Goal: Task Accomplishment & Management: Manage account settings

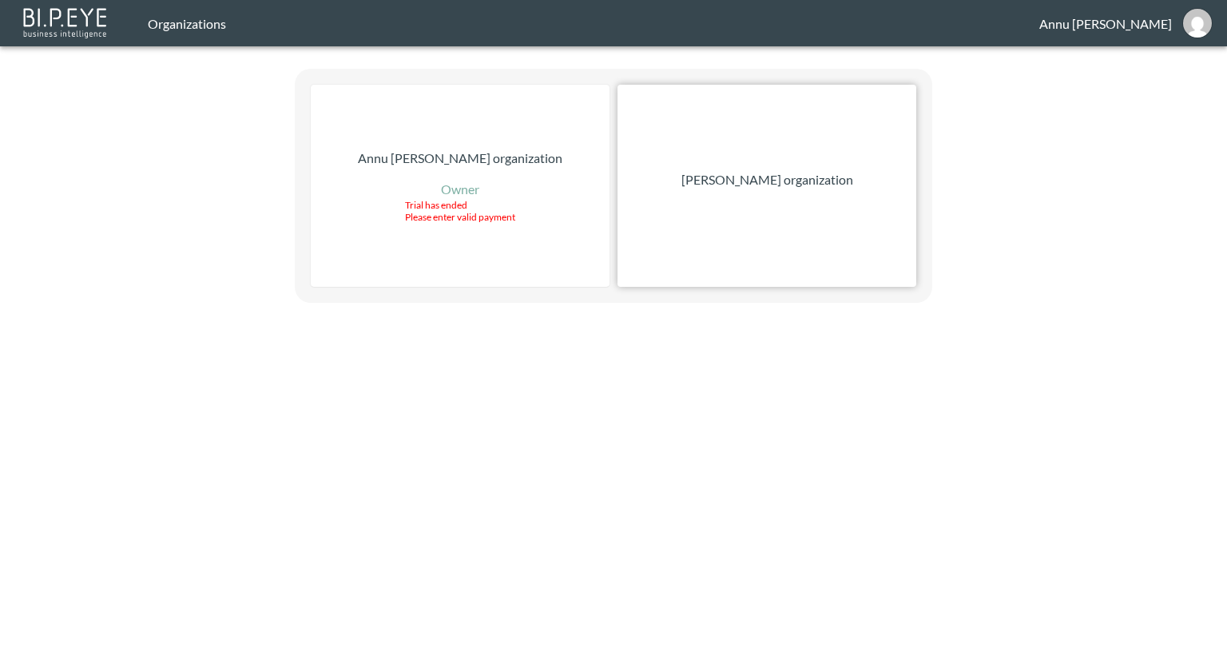
click at [737, 182] on p "[PERSON_NAME] organization" at bounding box center [768, 179] width 172 height 19
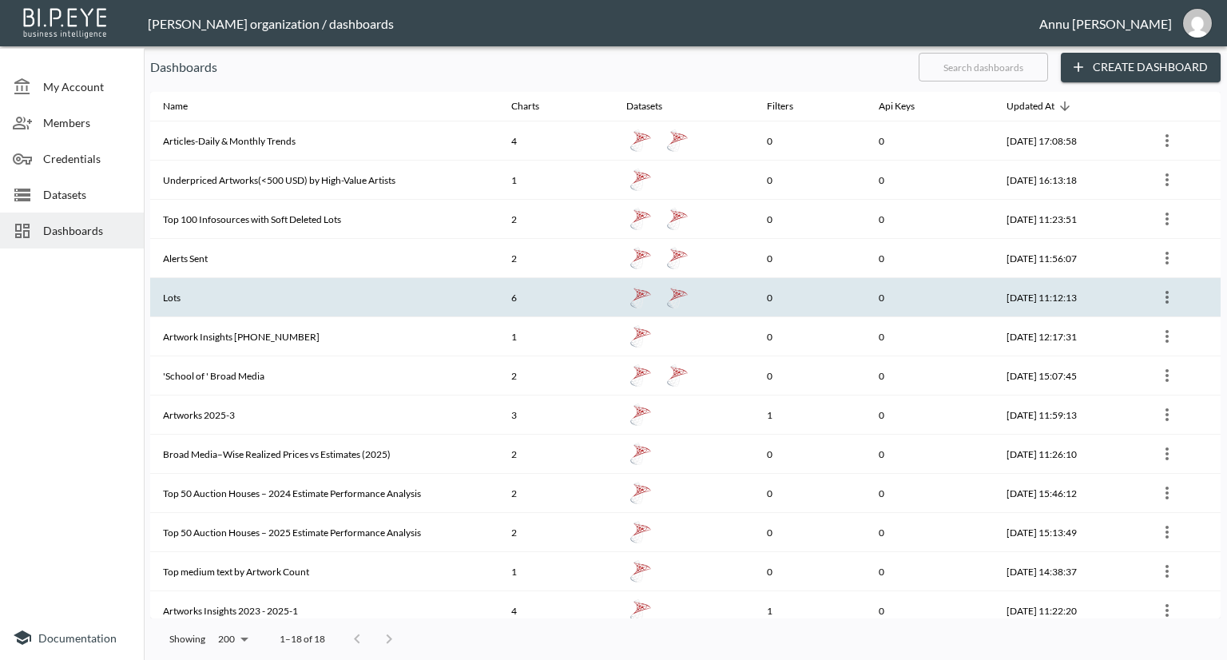
click at [1165, 299] on icon "more" at bounding box center [1167, 297] width 19 height 19
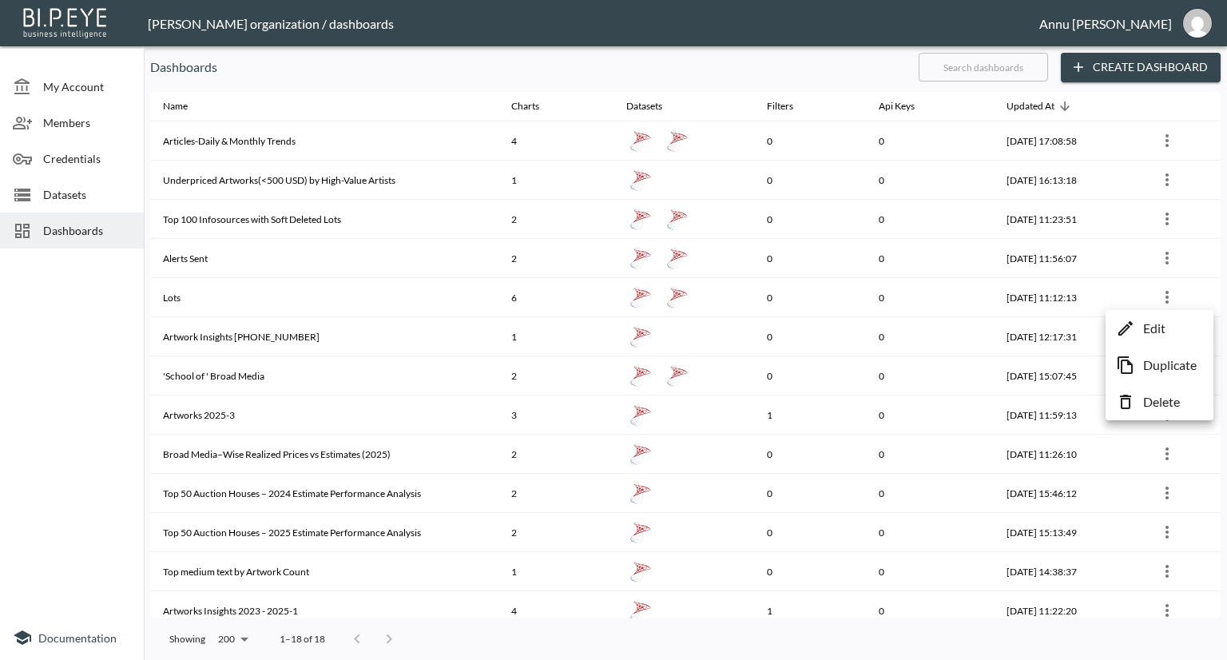
click at [1157, 328] on p "Edit" at bounding box center [1155, 328] width 22 height 19
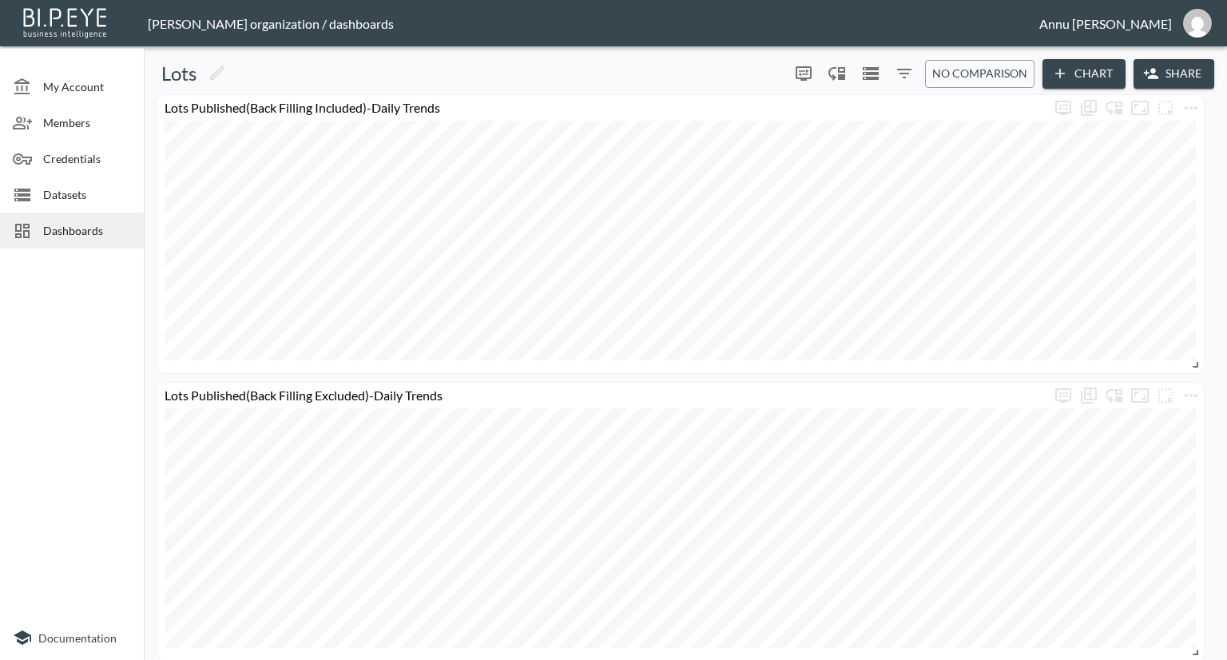
click at [62, 186] on span "Datasets" at bounding box center [87, 194] width 88 height 17
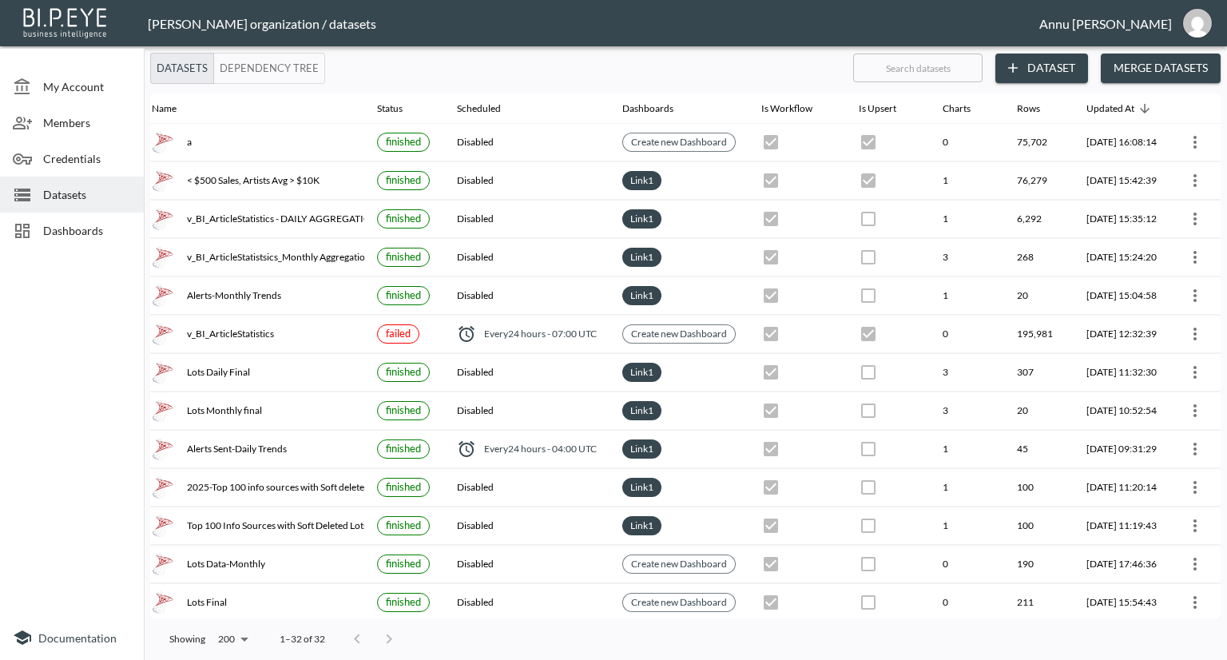
scroll to position [0, 93]
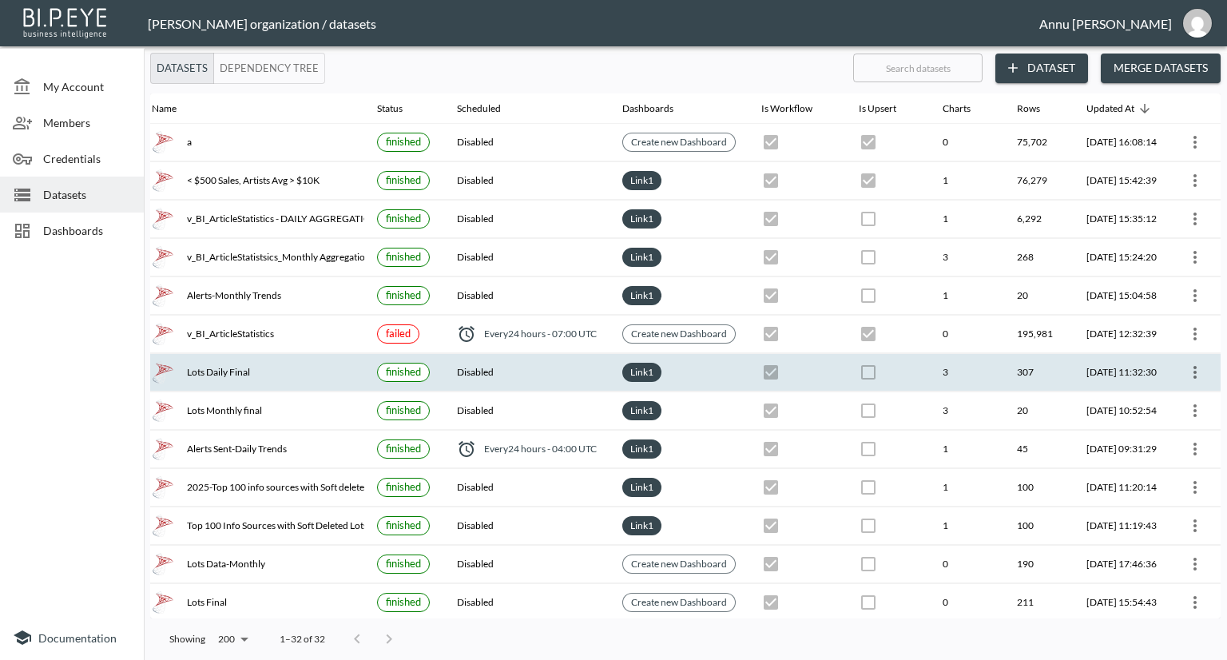
click at [1186, 368] on icon "more" at bounding box center [1195, 372] width 19 height 19
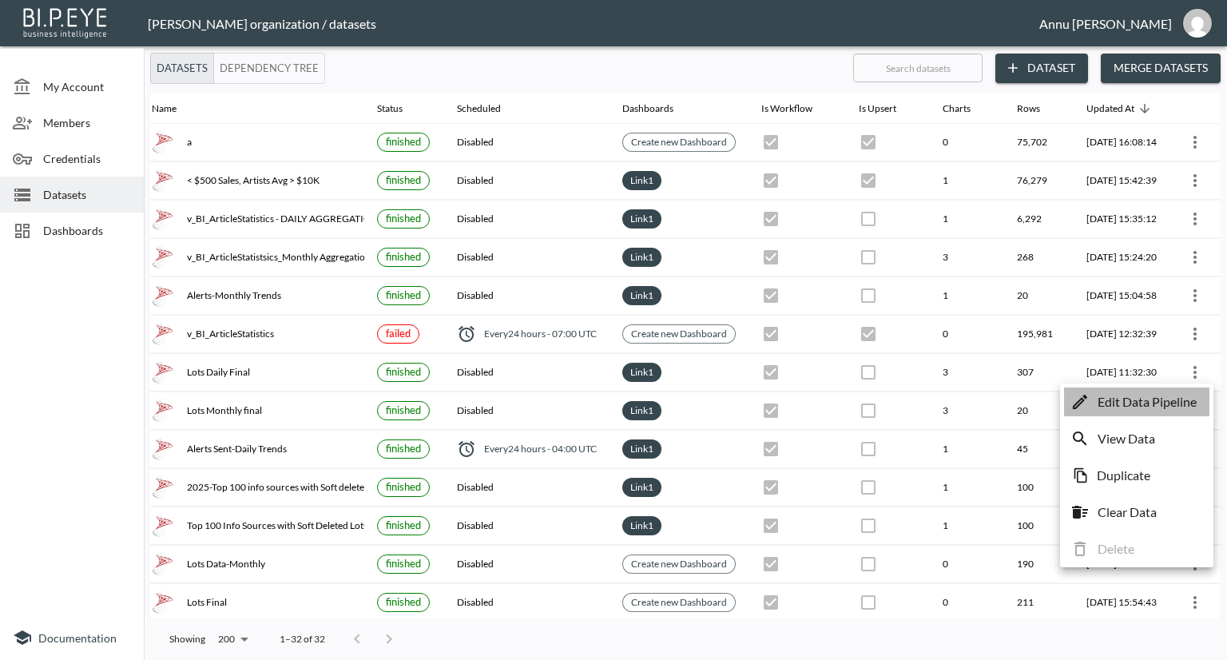
click at [1148, 407] on p "Edit Data Pipeline" at bounding box center [1147, 401] width 99 height 19
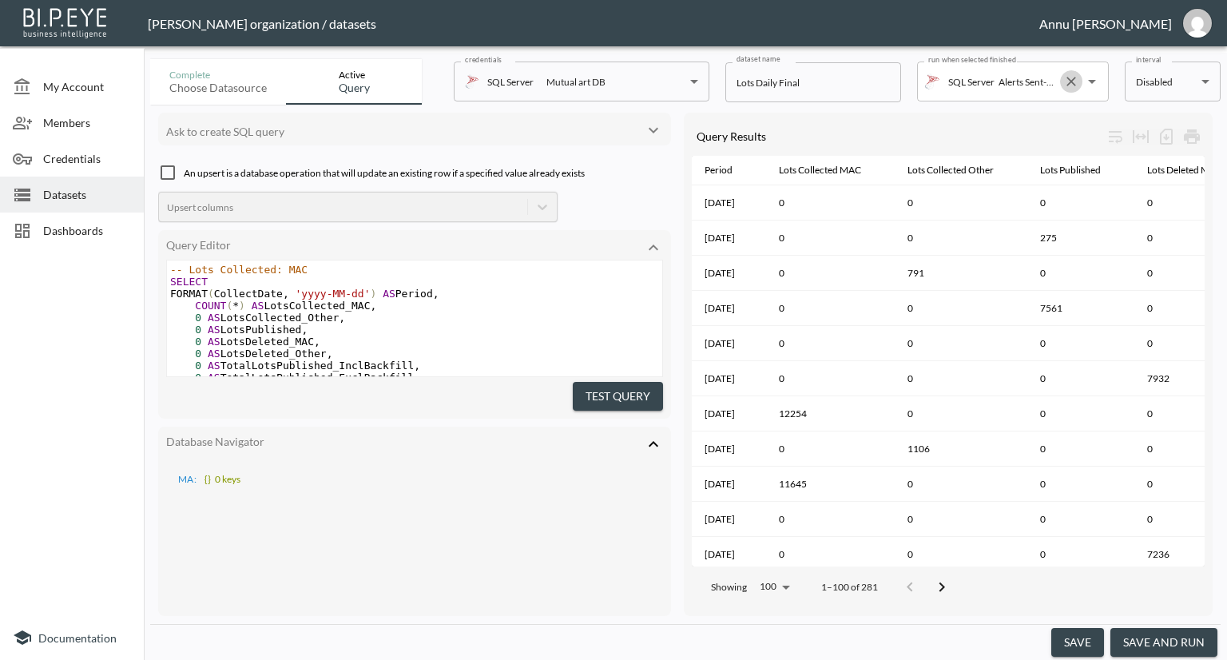
click at [1068, 77] on icon "Clear" at bounding box center [1072, 82] width 16 height 16
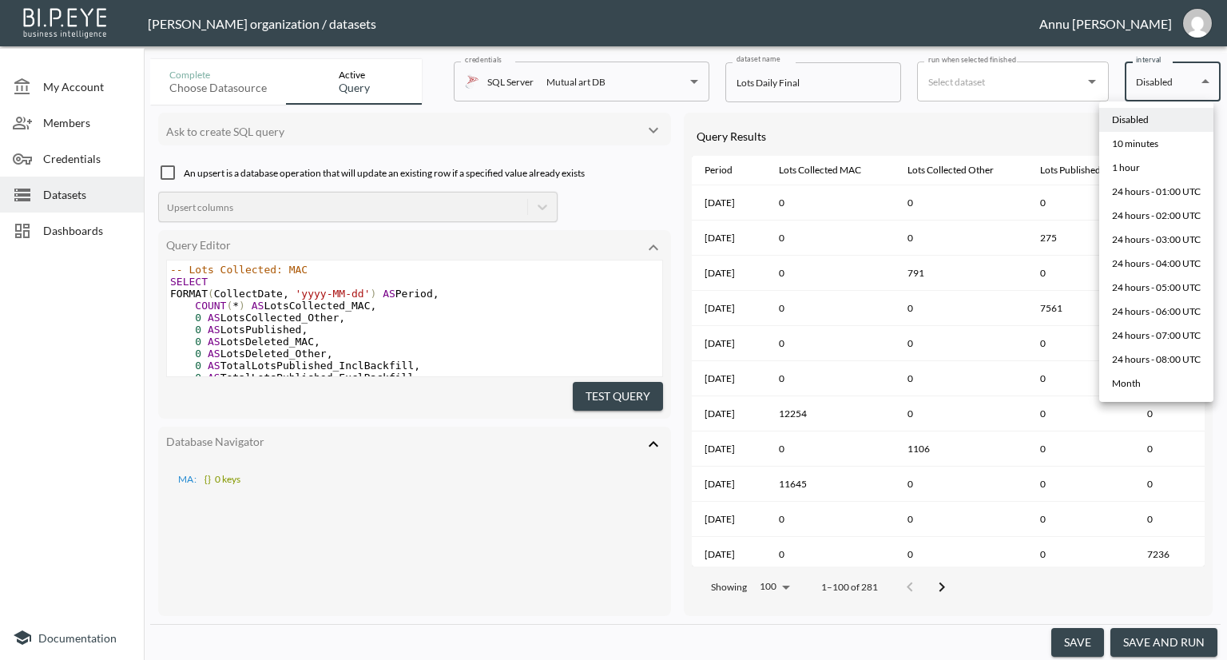
click at [1206, 81] on body "BI.P.EYE, Interactive Analytics Dashboards - app Nadia Senft organization / dat…" at bounding box center [613, 330] width 1227 height 660
click at [1148, 188] on div "24 hours - 01:00 UTC" at bounding box center [1156, 192] width 89 height 14
type input "0 1 * * *"
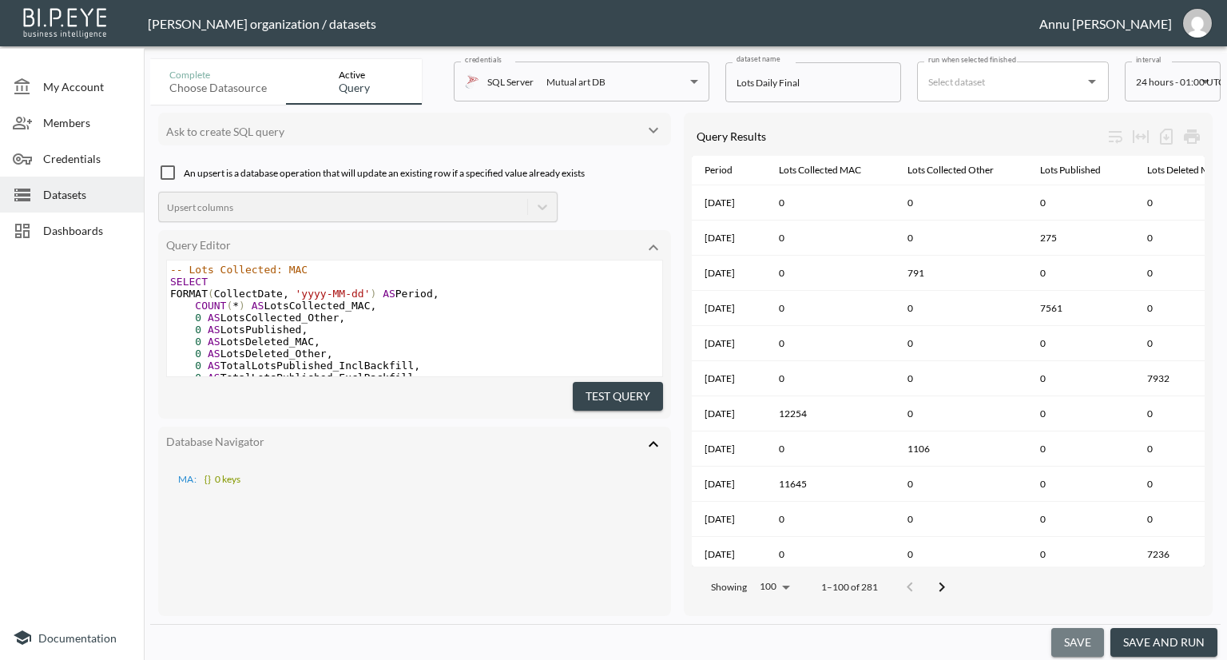
click at [1079, 647] on button "save" at bounding box center [1078, 643] width 53 height 30
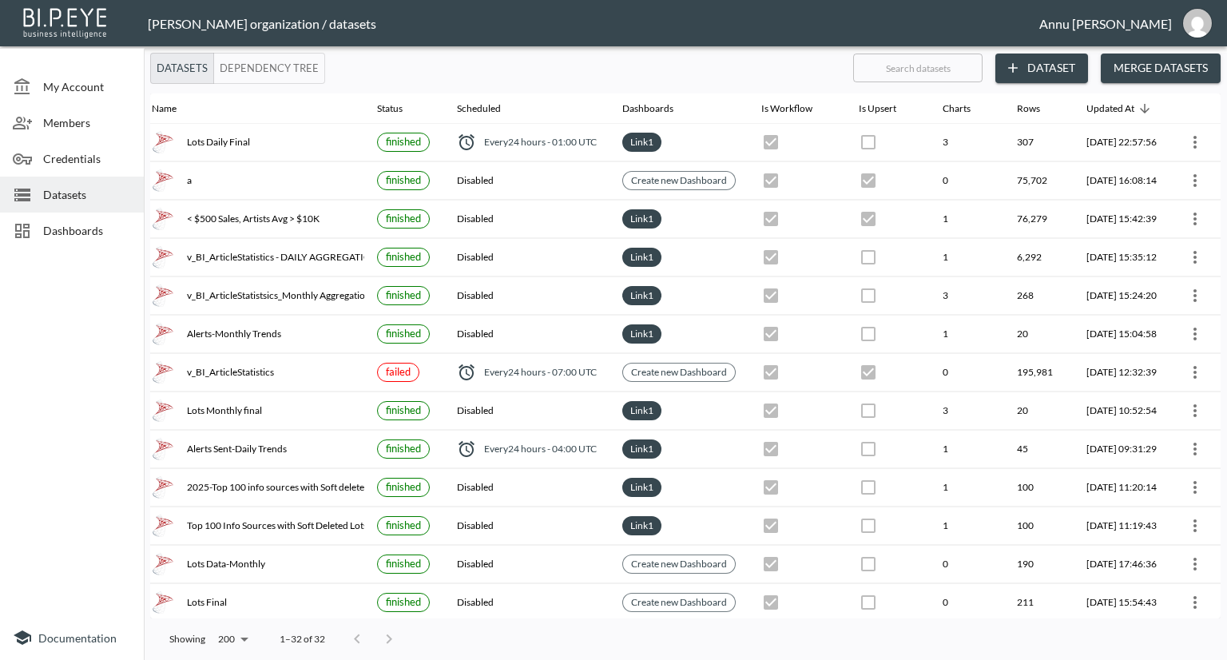
scroll to position [0, 81]
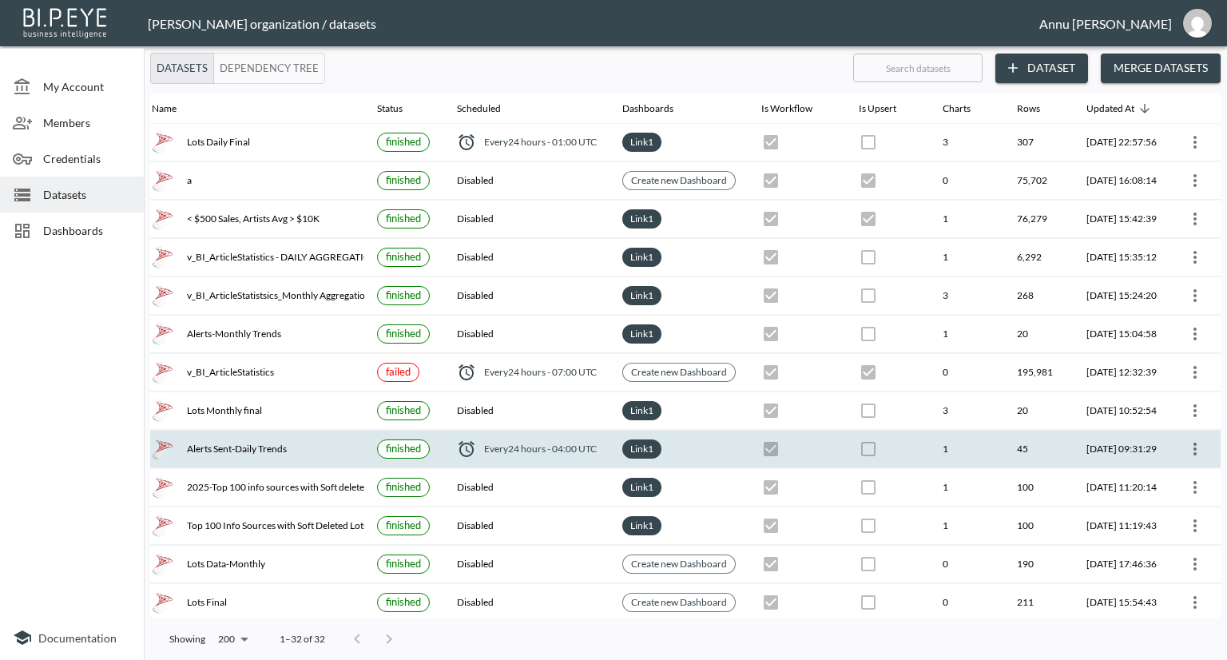
click at [1205, 446] on icon "more" at bounding box center [1195, 449] width 19 height 19
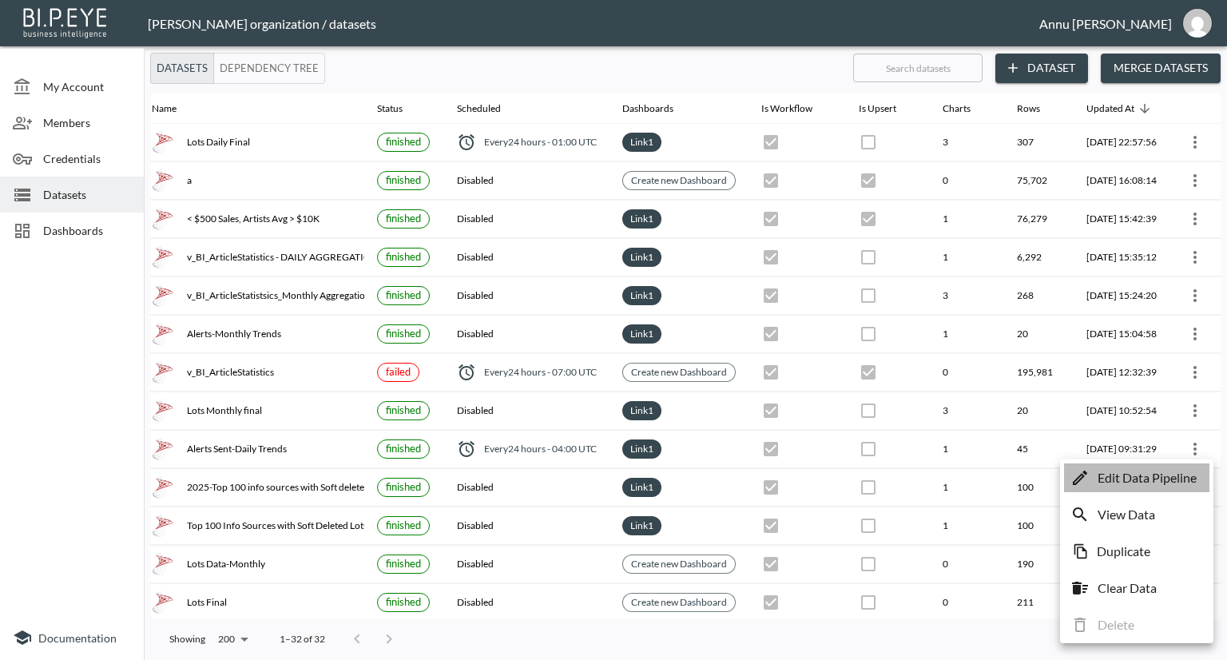
click at [1165, 474] on p "Edit Data Pipeline" at bounding box center [1147, 477] width 99 height 19
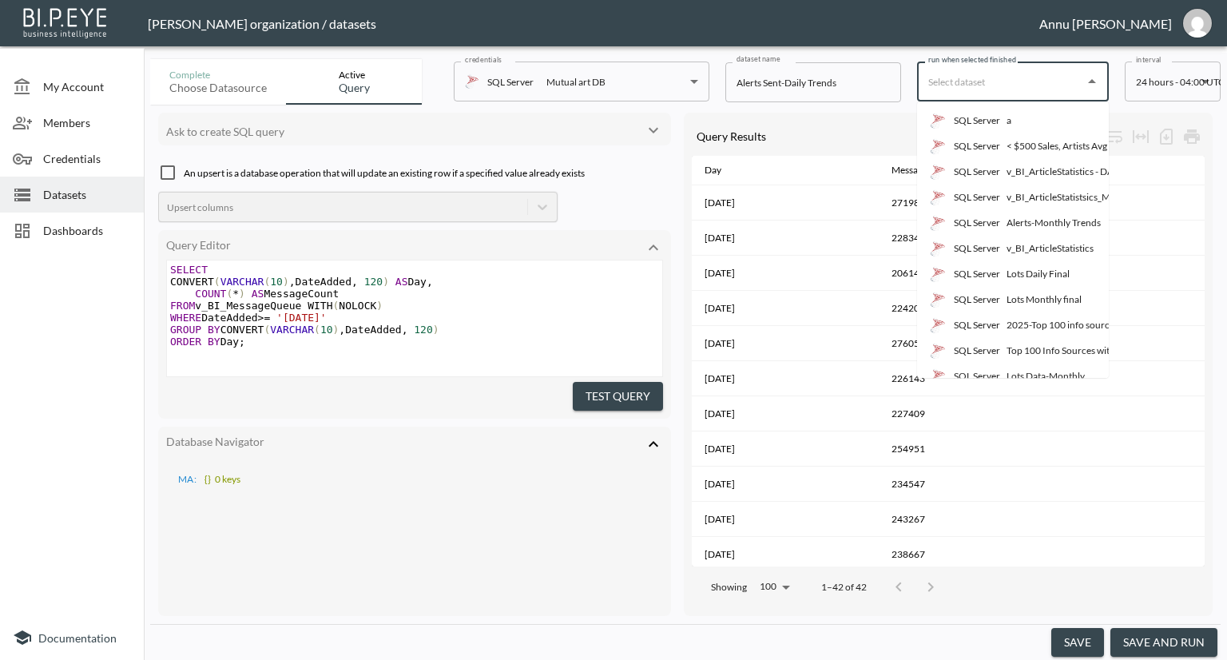
click at [971, 90] on input "run when selected finished" at bounding box center [1001, 82] width 153 height 26
click at [988, 277] on p "SQL Server" at bounding box center [977, 274] width 46 height 14
type input "Lots Daily Final"
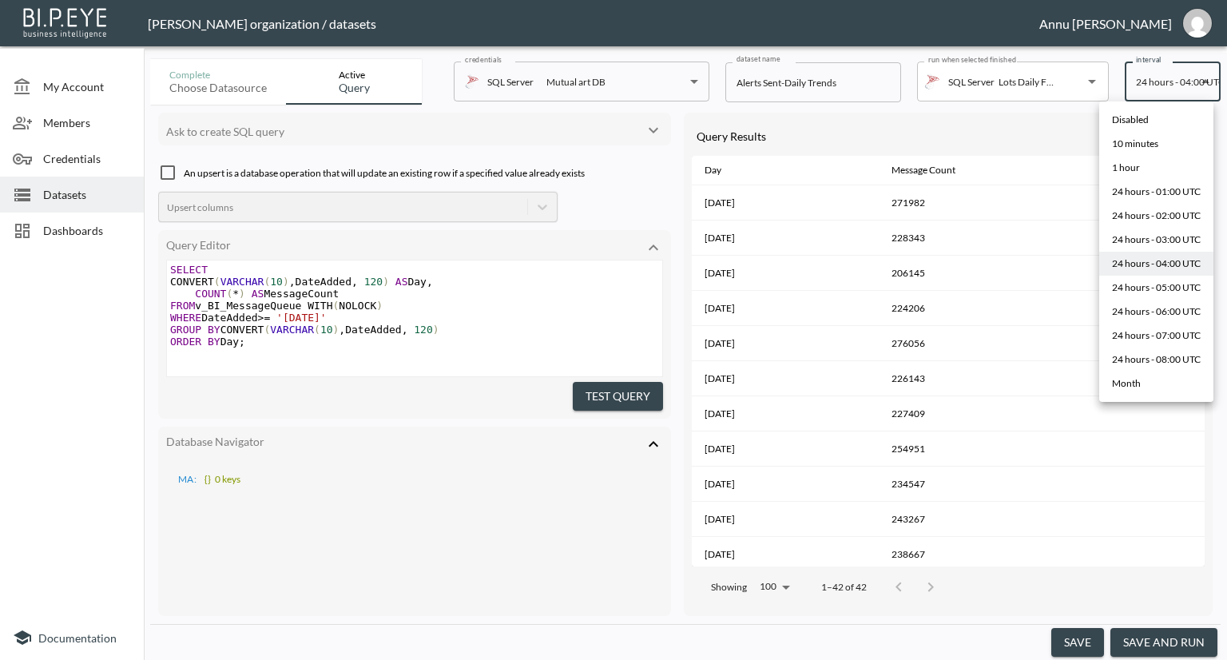
click at [1160, 90] on body "BI.P.EYE, Interactive Analytics Dashboards - app Nadia Senft organization / dat…" at bounding box center [613, 330] width 1227 height 660
click at [1154, 116] on li "Disabled" at bounding box center [1157, 120] width 114 height 24
type input "Disabled"
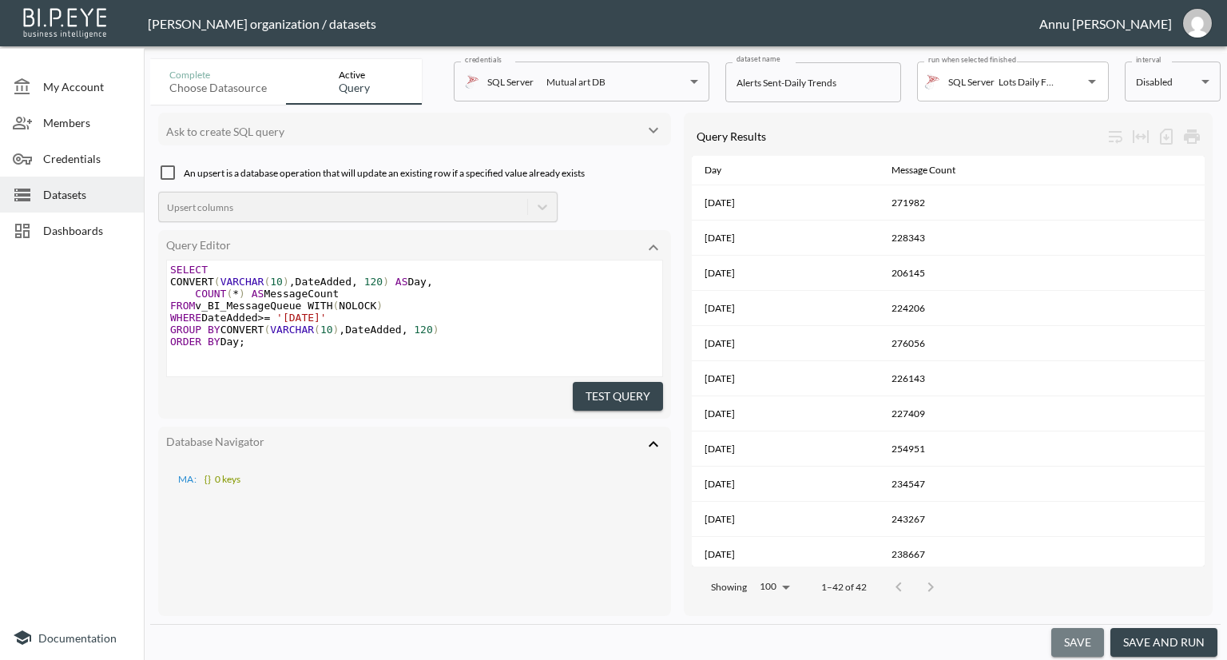
click at [1087, 648] on button "save" at bounding box center [1078, 643] width 53 height 30
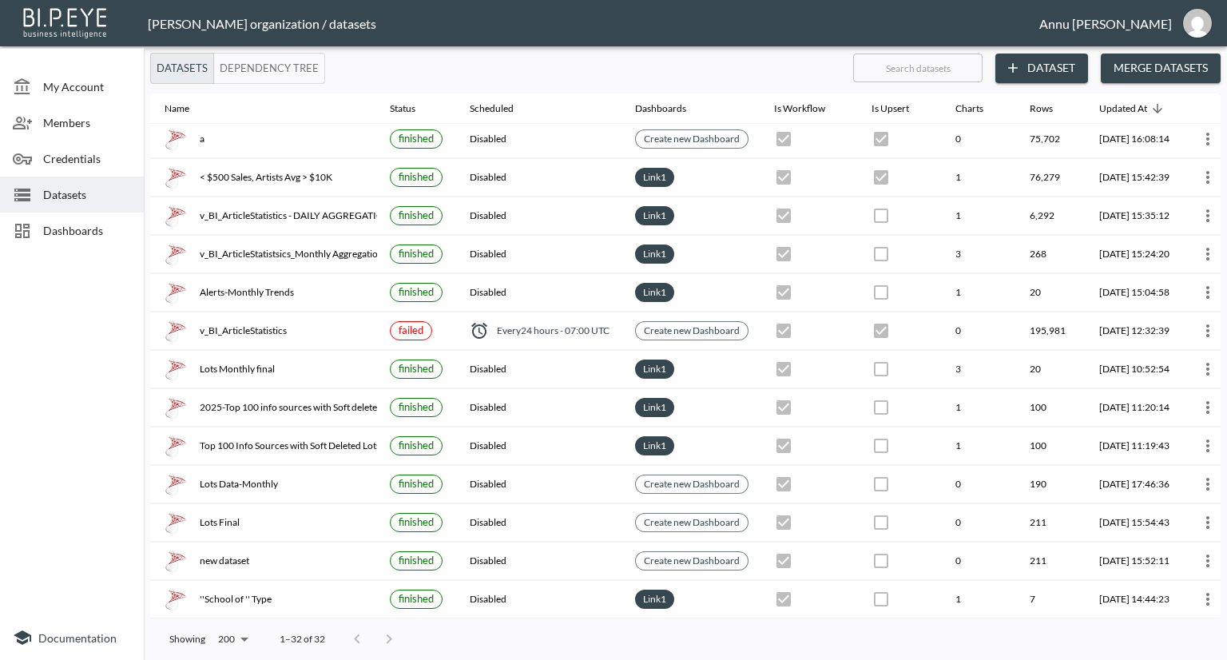
scroll to position [80, 93]
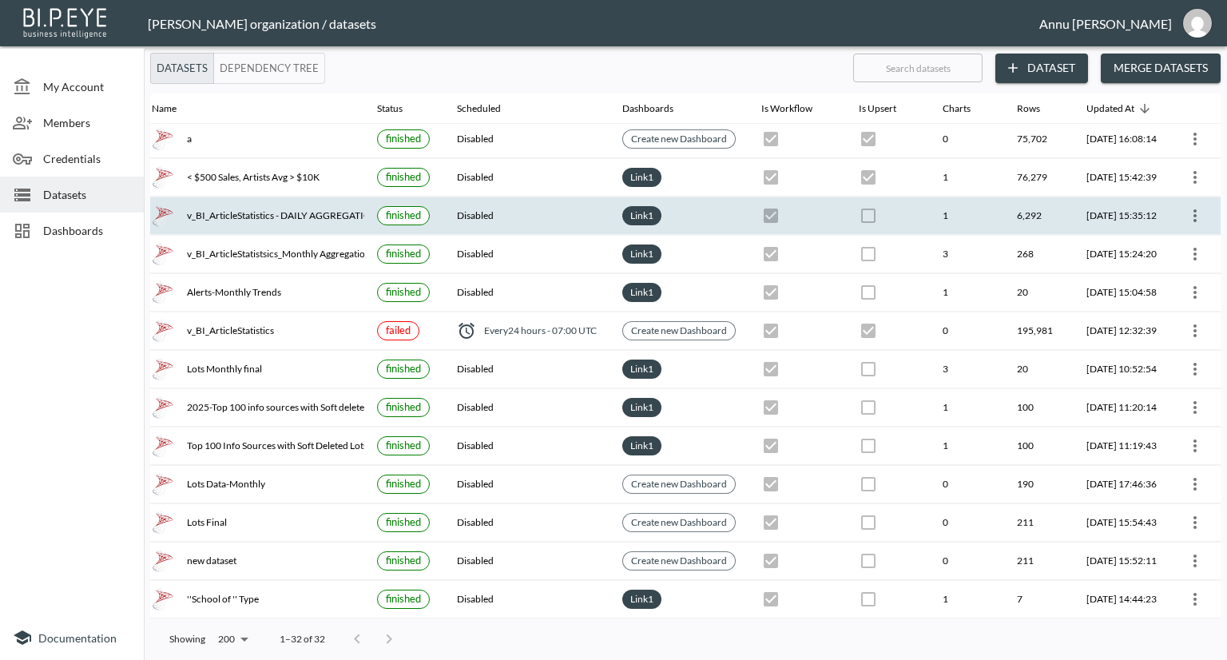
click at [1198, 219] on icon "more" at bounding box center [1195, 215] width 19 height 19
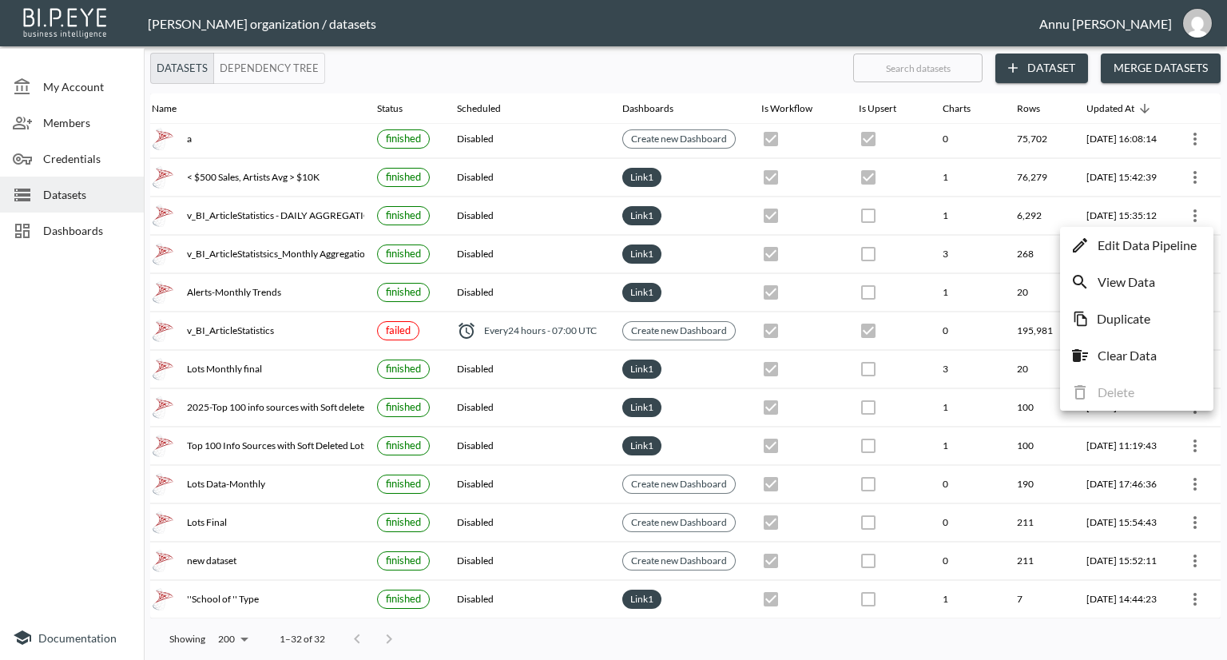
click at [1164, 252] on p "Edit Data Pipeline" at bounding box center [1147, 245] width 99 height 19
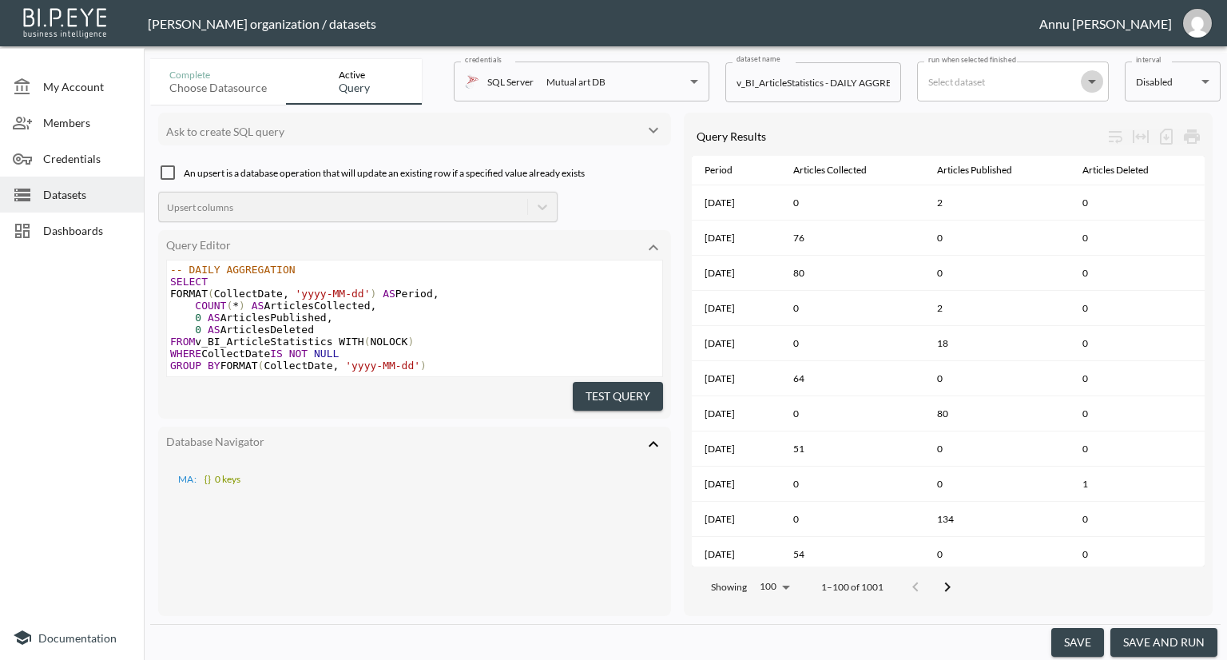
click at [1090, 81] on icon "Open" at bounding box center [1092, 82] width 8 height 4
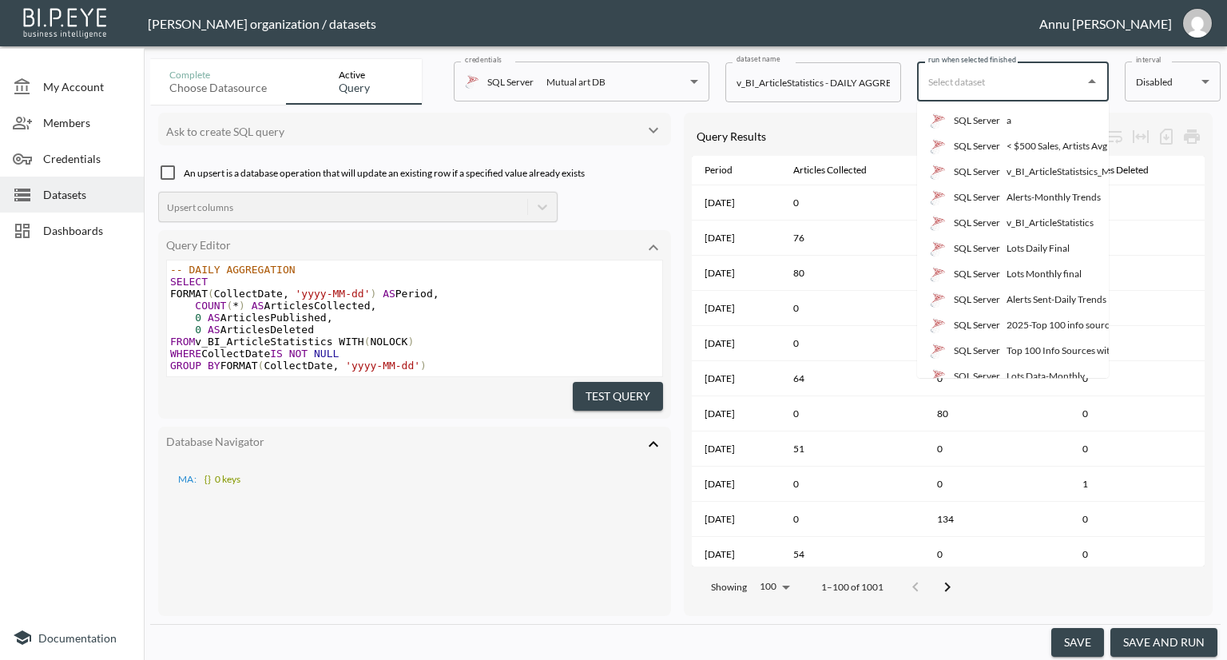
click at [1036, 298] on div "Alerts Sent-Daily Trends" at bounding box center [1057, 299] width 100 height 14
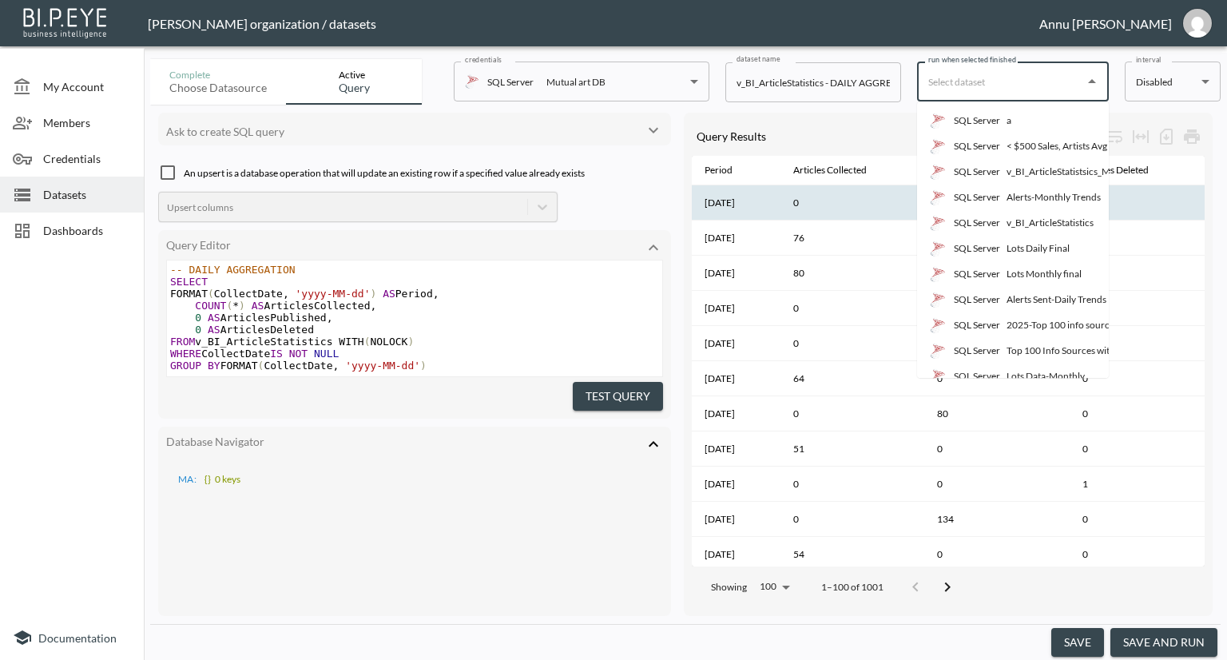
type input "Alerts Sent-Daily Trends"
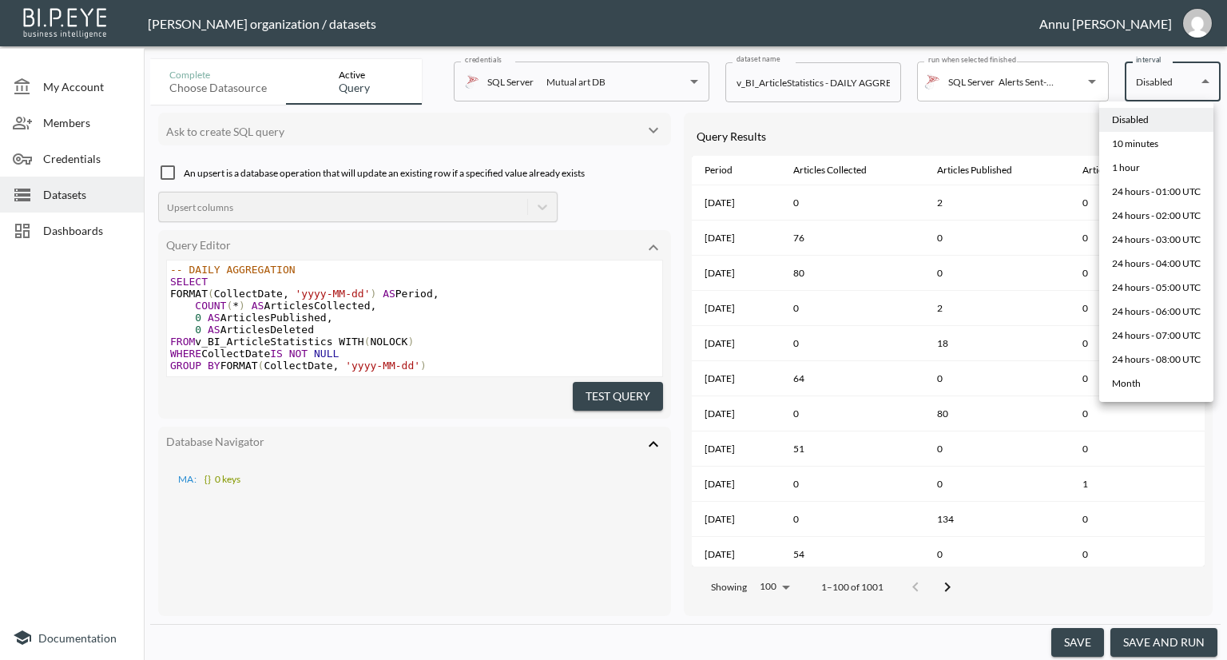
click at [1181, 93] on body "BI.P.EYE, Interactive Analytics Dashboards - app Nadia Senft organization / dat…" at bounding box center [613, 330] width 1227 height 660
click at [1165, 122] on li "Disabled" at bounding box center [1157, 120] width 114 height 24
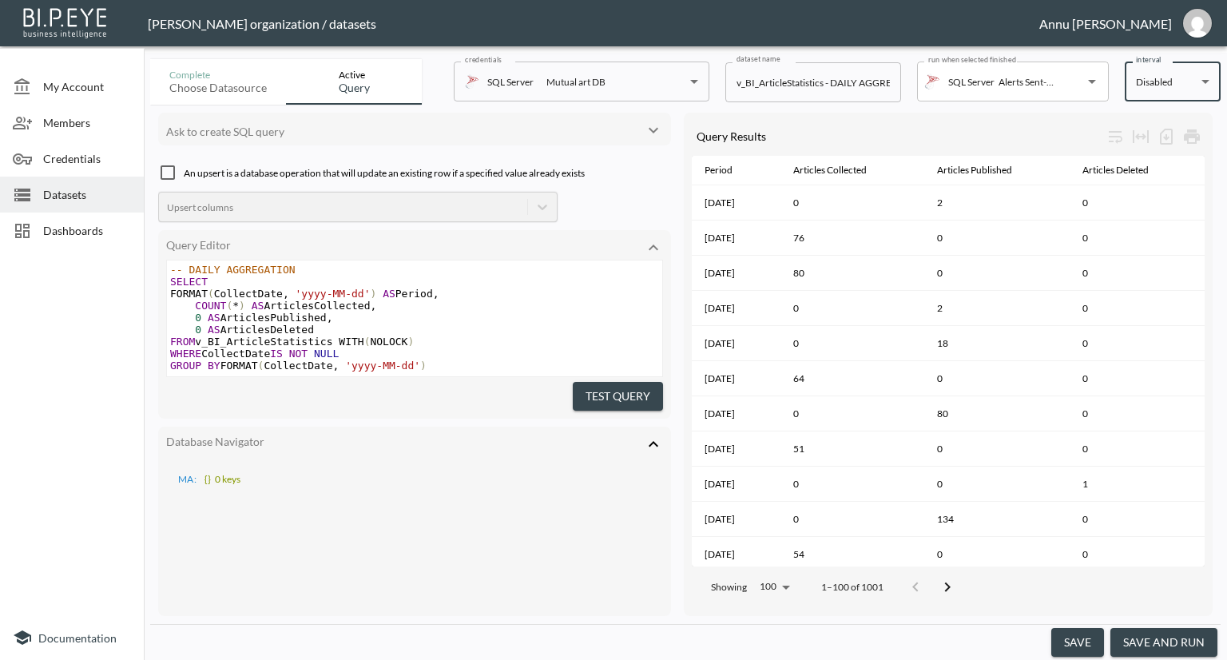
click at [1084, 639] on button "save" at bounding box center [1078, 643] width 53 height 30
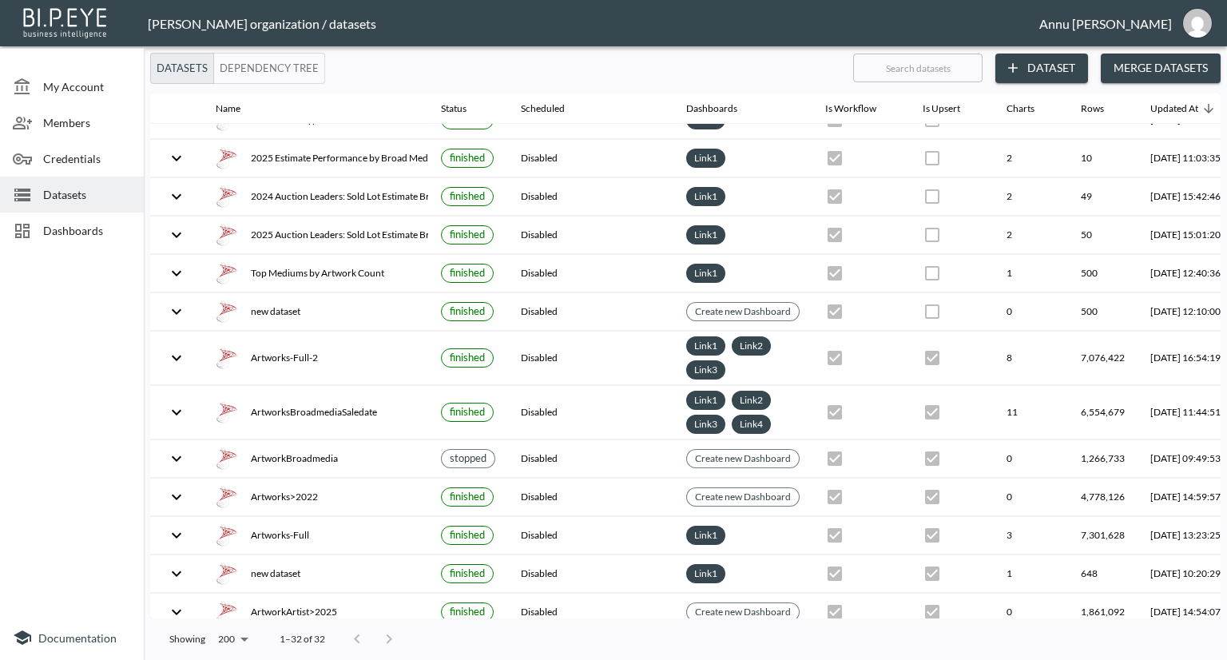
scroll to position [762, 0]
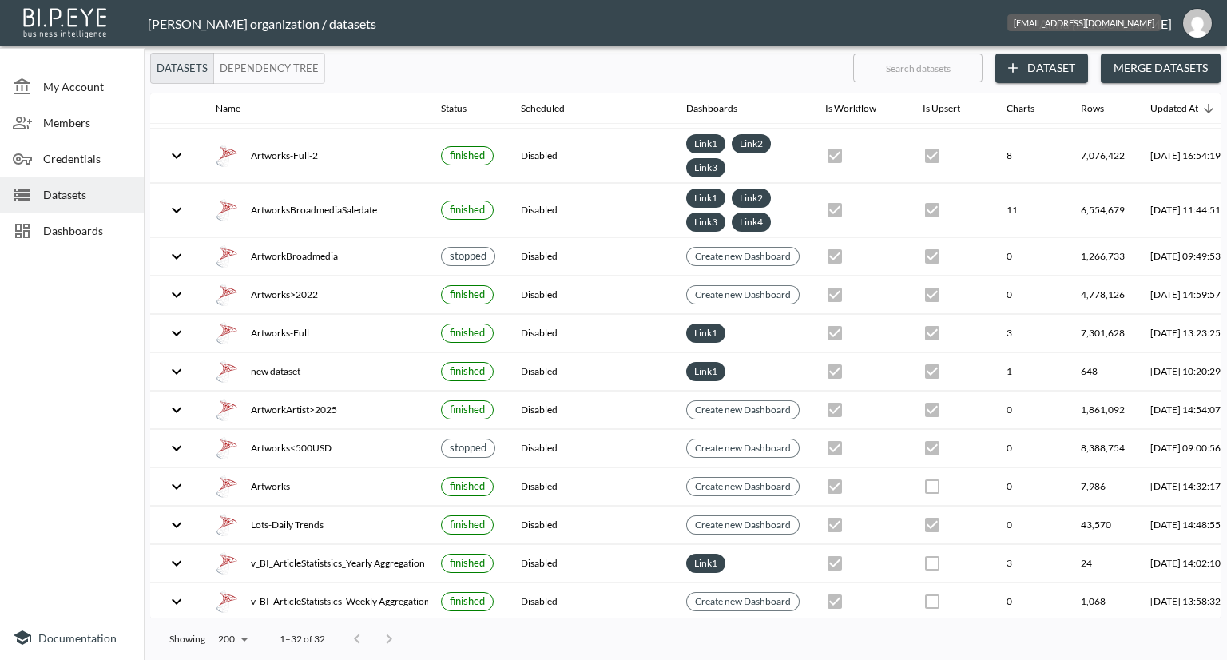
click at [1199, 17] on img "annu@mutualart.com" at bounding box center [1198, 23] width 29 height 29
click at [1119, 91] on li "Logout" at bounding box center [1156, 92] width 137 height 29
